Goal: Information Seeking & Learning: Learn about a topic

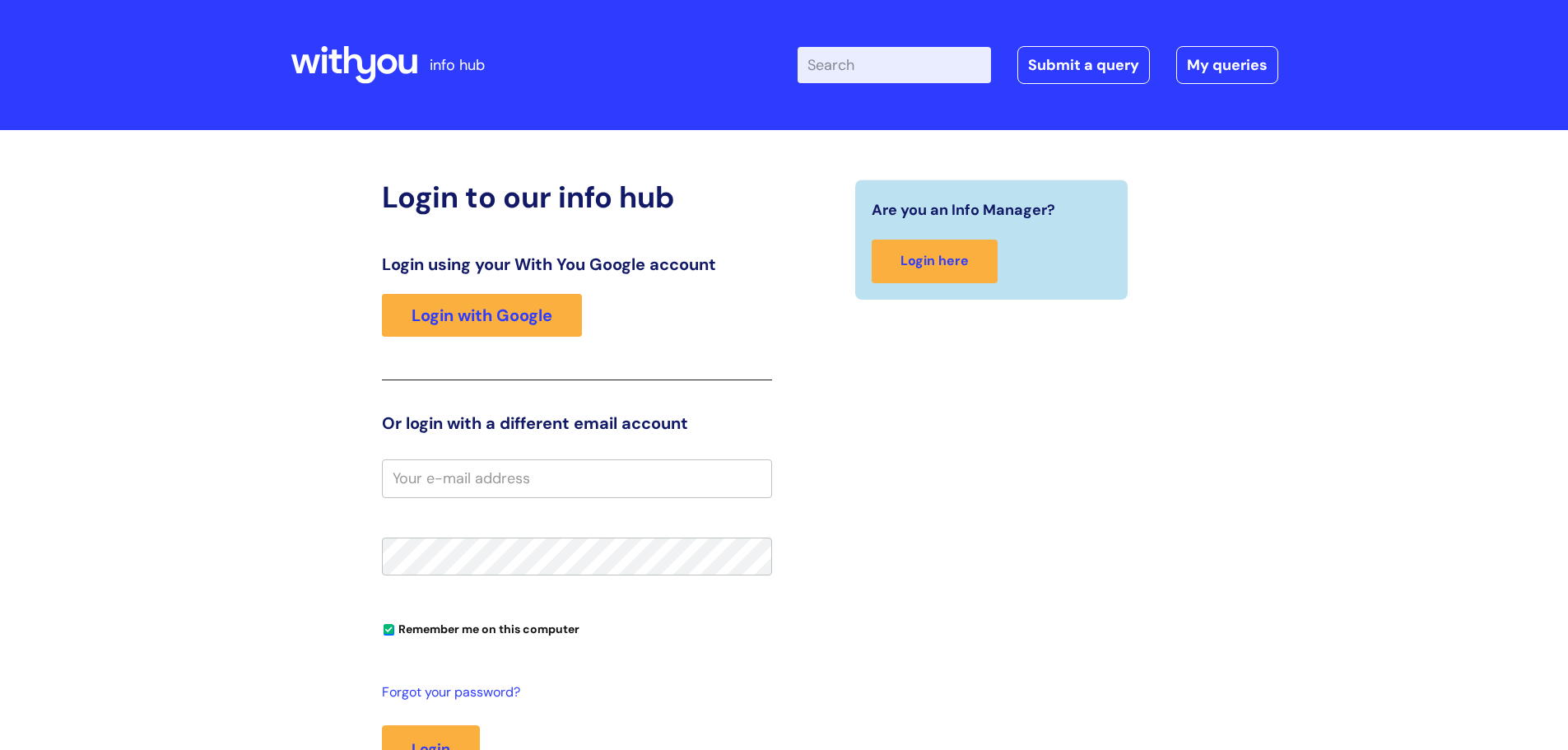
click at [894, 66] on input "Enter your search term here..." at bounding box center [895, 65] width 194 height 36
type input "jpurney plan"
click button "Search" at bounding box center [0, 0] width 0 height 0
click at [903, 60] on input "Enter your search term here..." at bounding box center [895, 65] width 194 height 36
click at [531, 309] on link "Login with Google" at bounding box center [482, 315] width 200 height 43
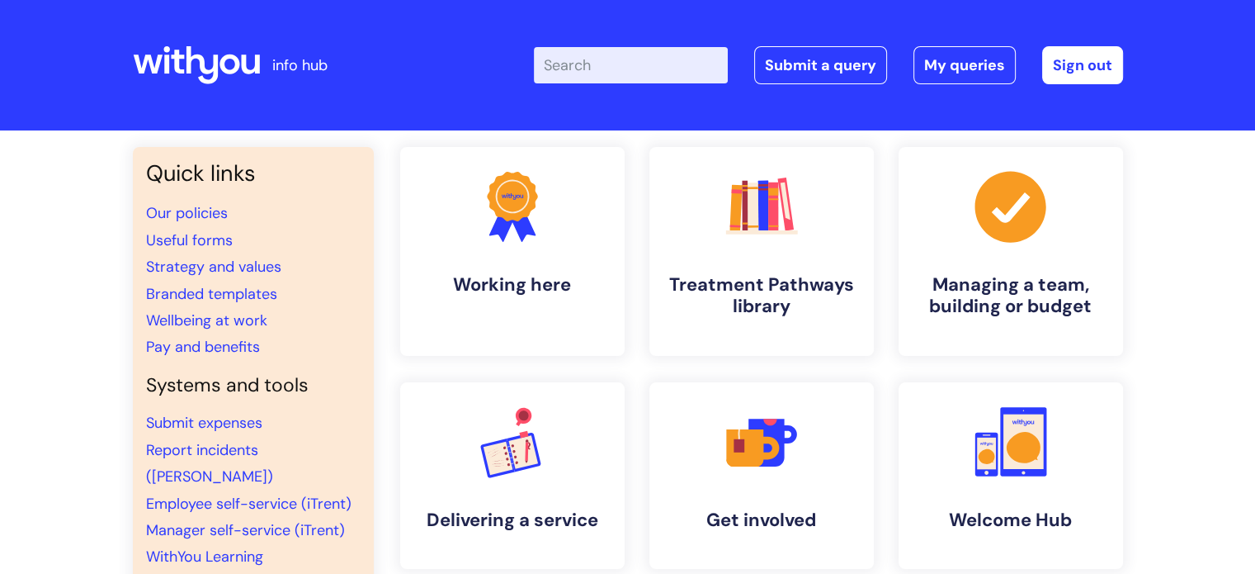
click at [612, 58] on input "Enter your search term here..." at bounding box center [631, 65] width 194 height 36
type input "journey plan"
click button "Search" at bounding box center [0, 0] width 0 height 0
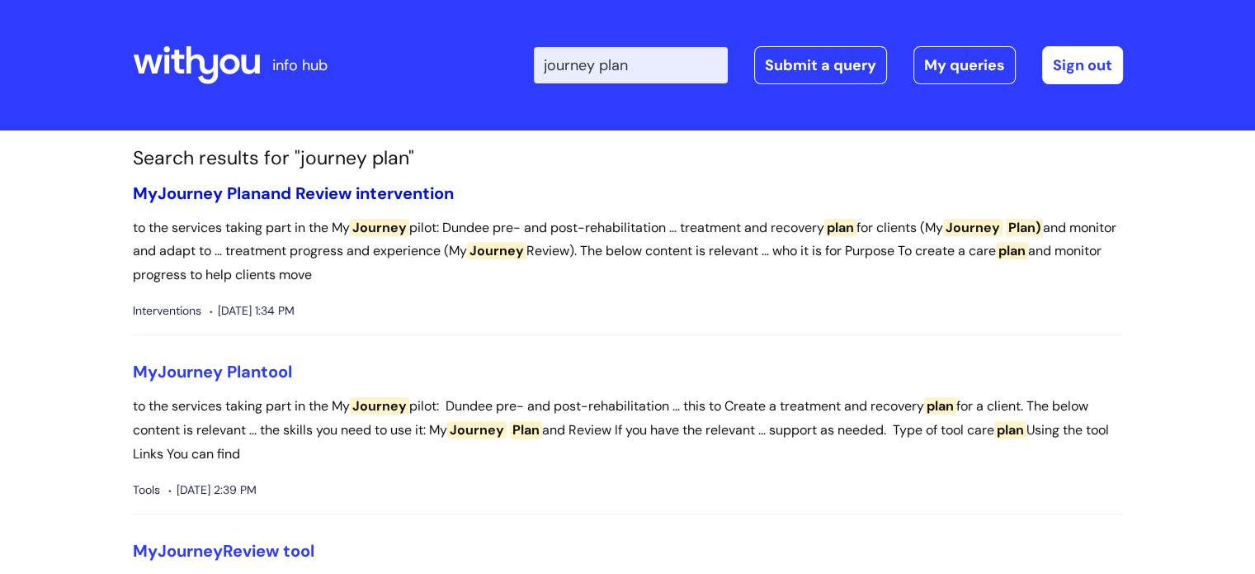
click at [393, 198] on link "My Journey Plan and Review intervention" at bounding box center [293, 192] width 321 height 21
